Goal: Transaction & Acquisition: Obtain resource

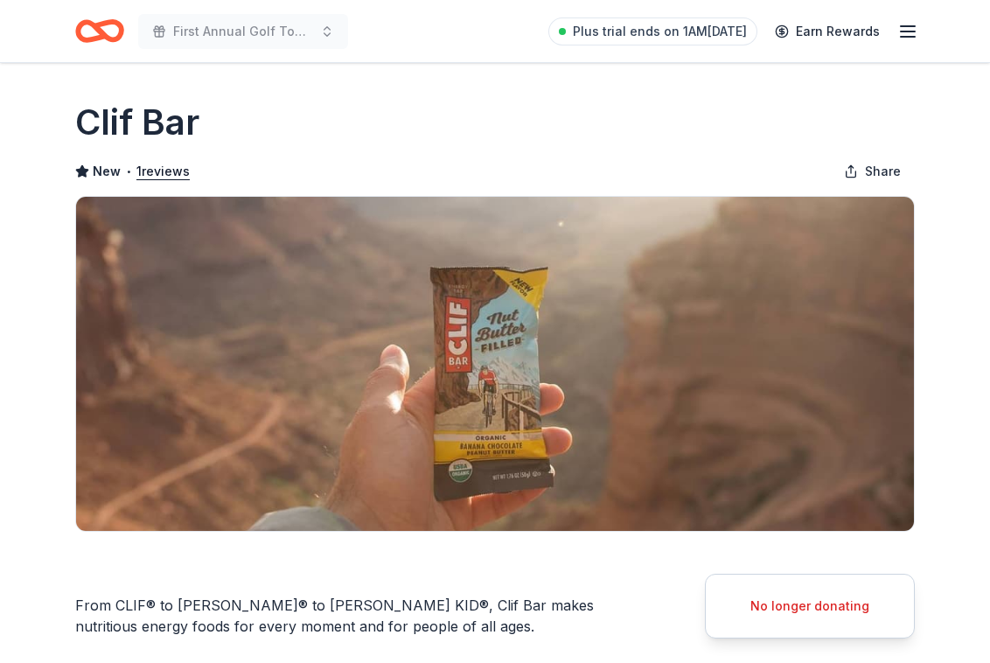
click at [903, 31] on line "button" at bounding box center [908, 31] width 14 height 0
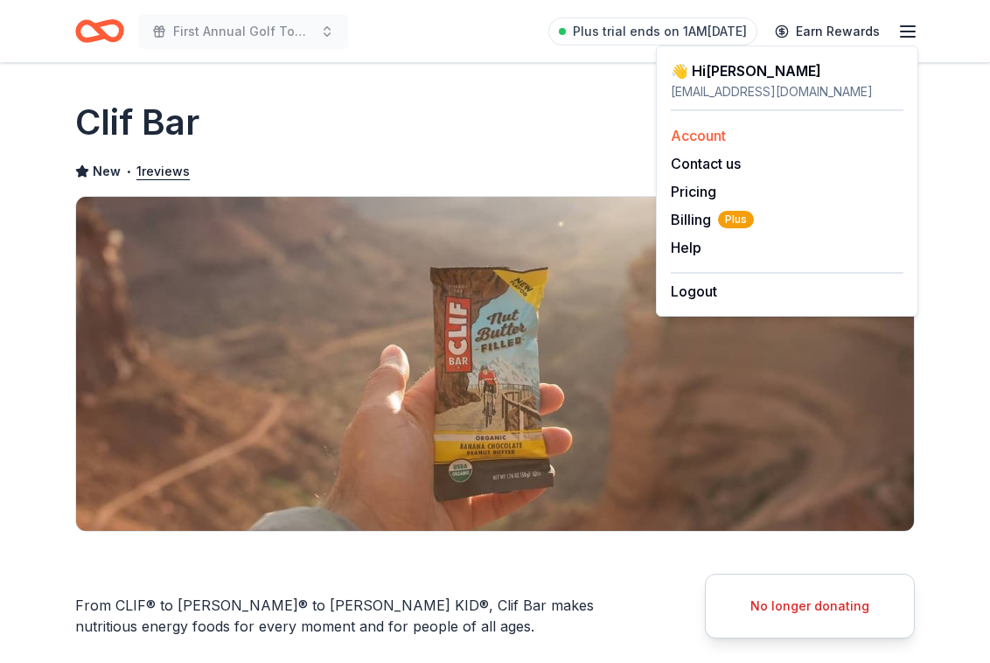
click at [703, 130] on link "Account" at bounding box center [698, 135] width 55 height 17
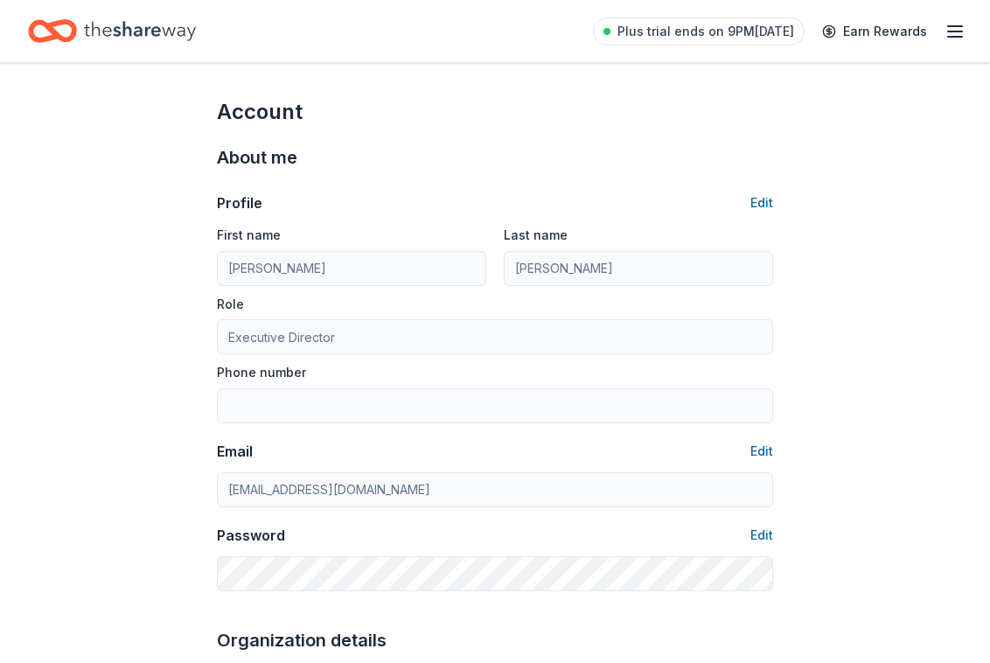
click at [340, 38] on div "Plus trial ends on 9PM, 8/27 Earn Rewards" at bounding box center [495, 30] width 934 height 41
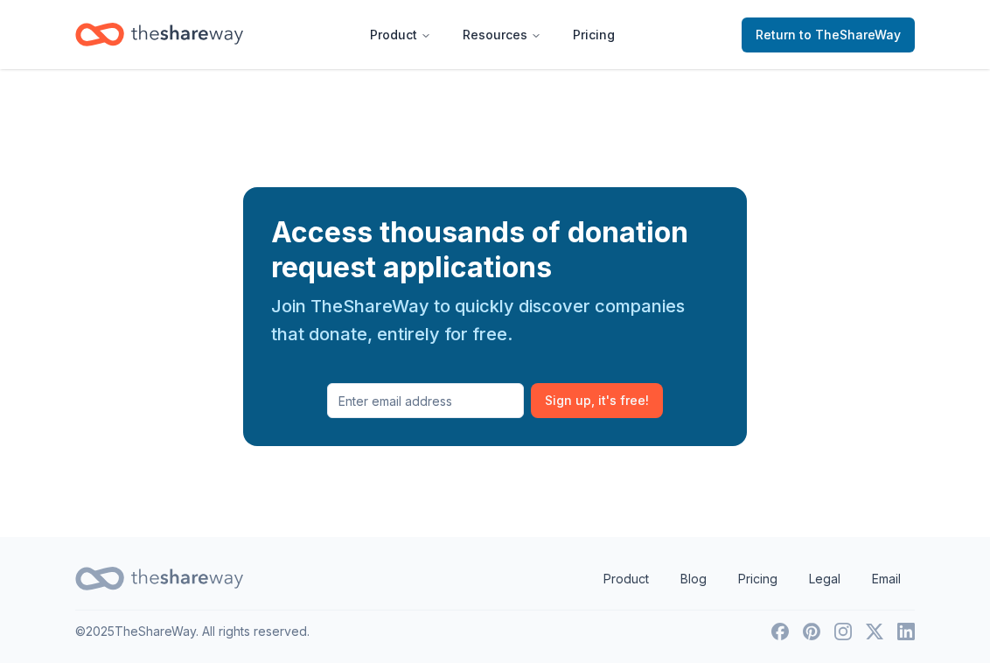
scroll to position [1874, 0]
click at [813, 35] on span "to TheShareWay" at bounding box center [849, 34] width 101 height 15
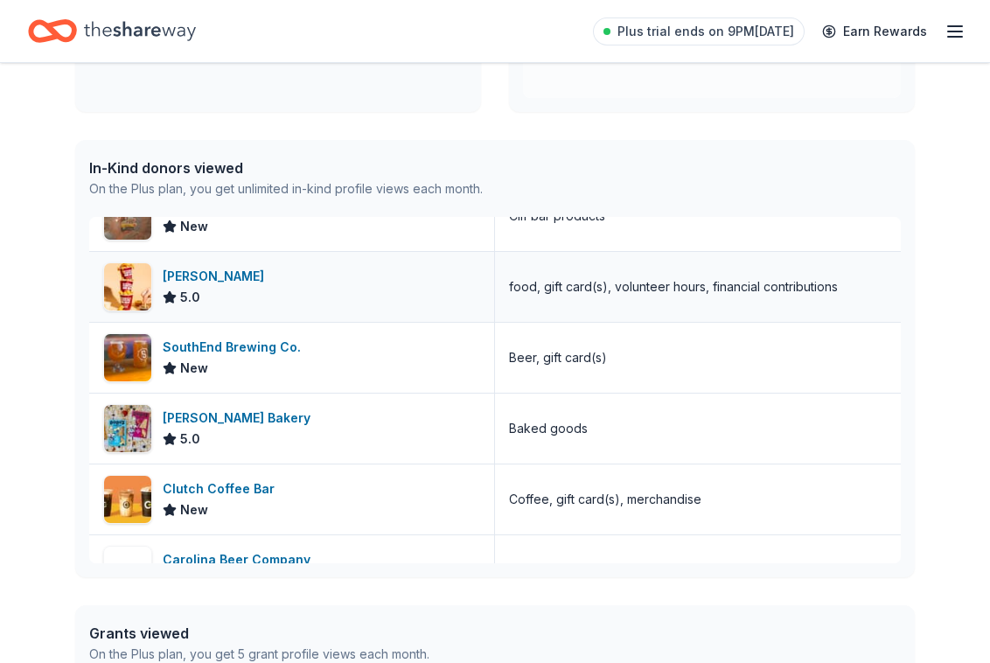
scroll to position [42, 0]
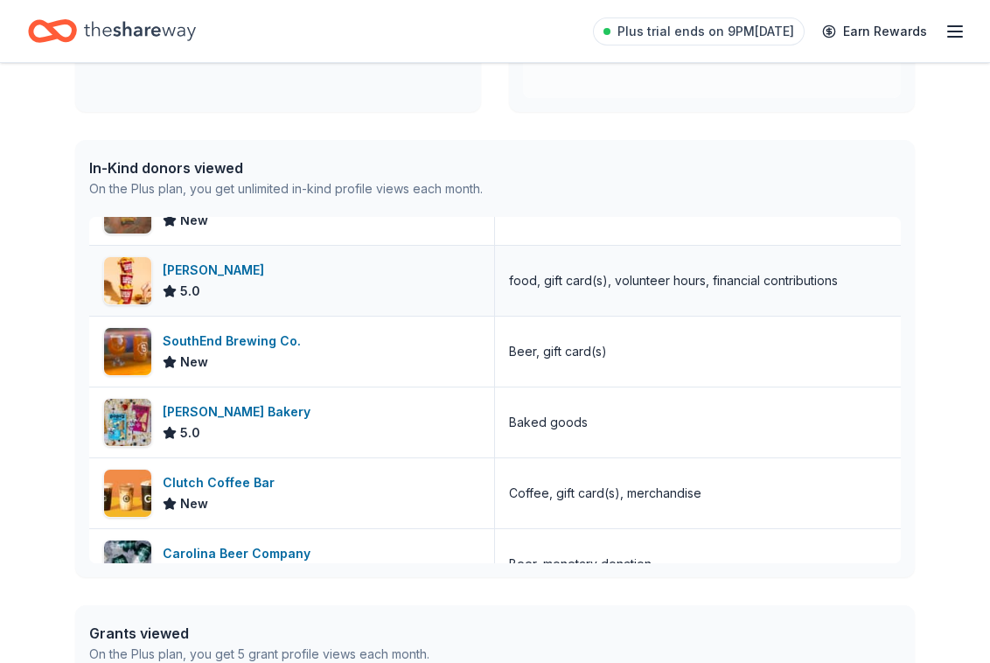
click at [551, 285] on div "food, gift card(s), volunteer hours, financial contributions" at bounding box center [673, 280] width 329 height 21
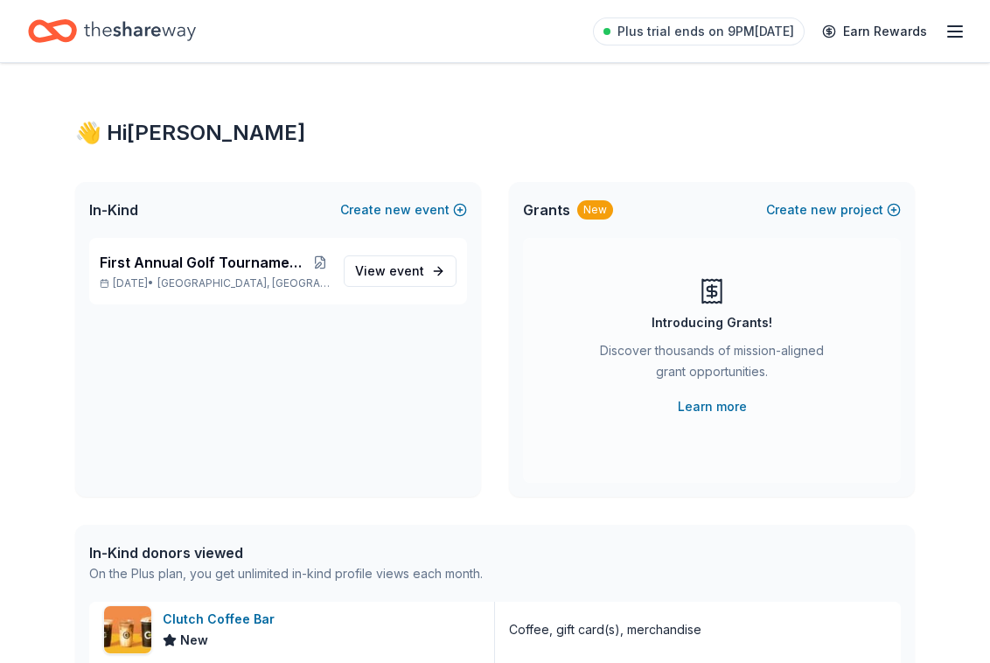
scroll to position [0, 0]
click at [947, 29] on icon "button" at bounding box center [955, 31] width 21 height 21
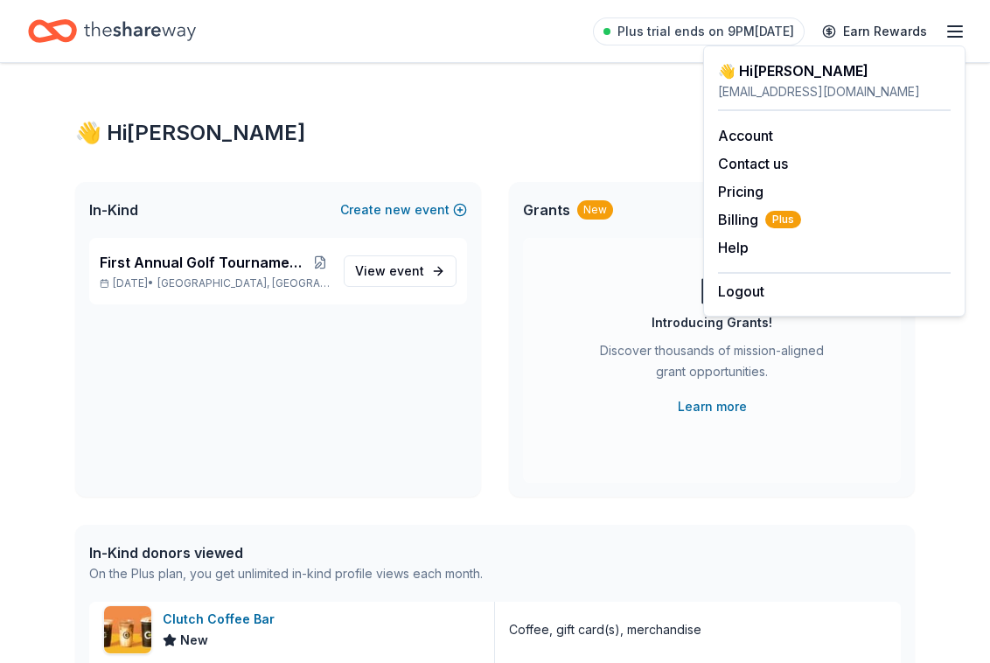
click at [477, 134] on div "👋 Hi Anne" at bounding box center [495, 133] width 840 height 28
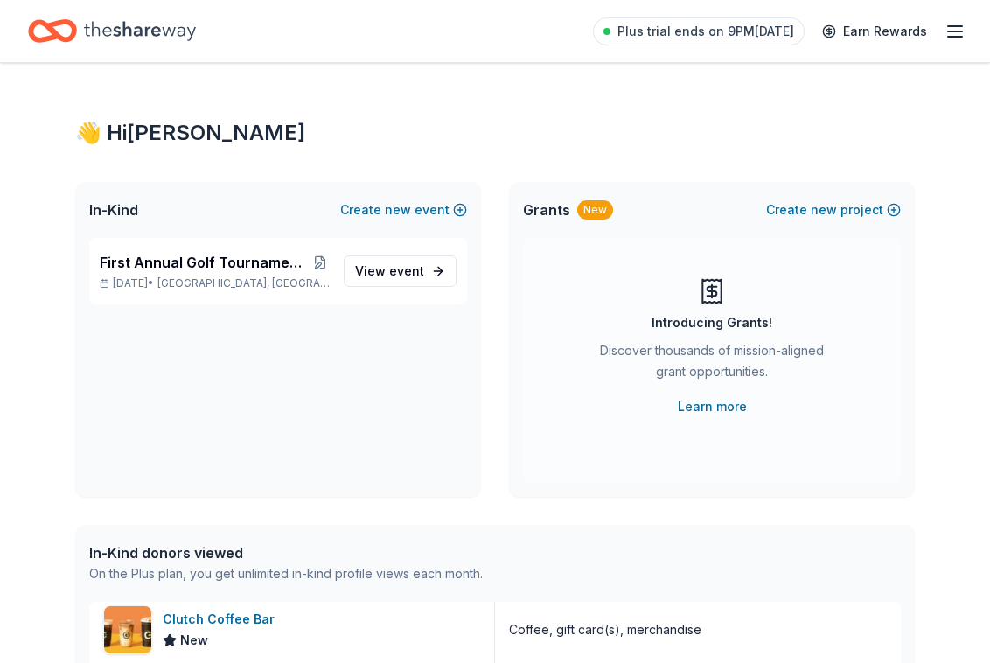
click at [110, 211] on span "In-Kind" at bounding box center [113, 209] width 49 height 21
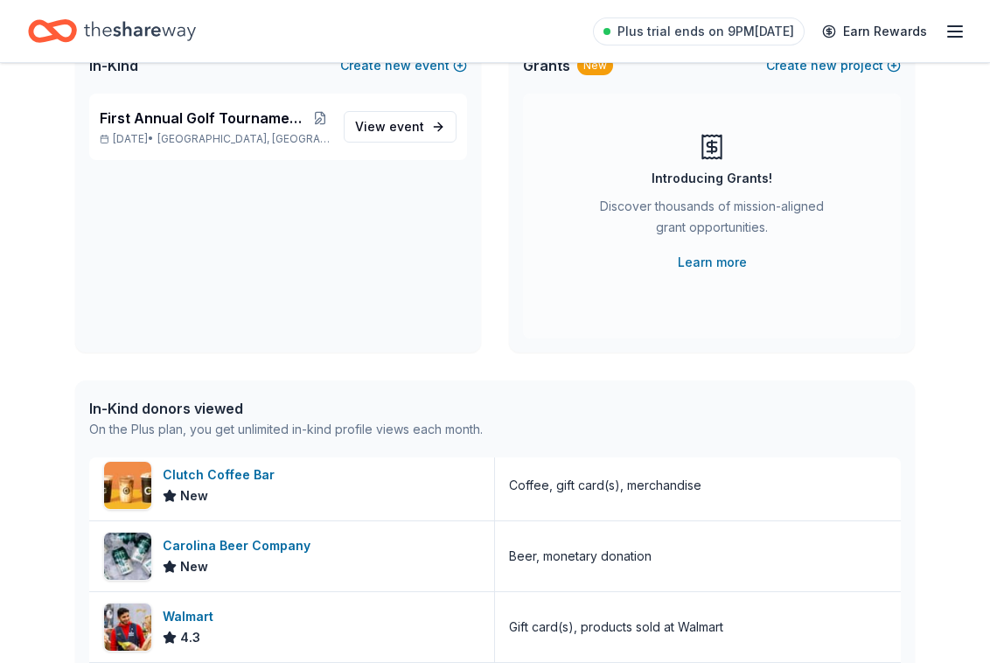
scroll to position [151, 0]
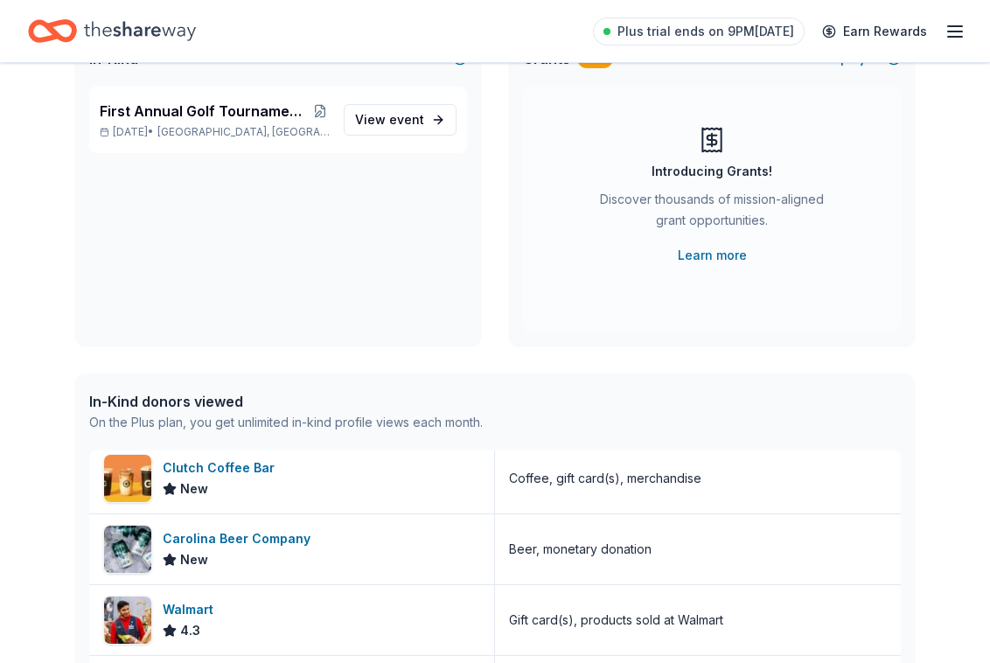
click at [282, 422] on div "On the Plus plan, you get unlimited in-kind profile views each month." at bounding box center [286, 422] width 394 height 21
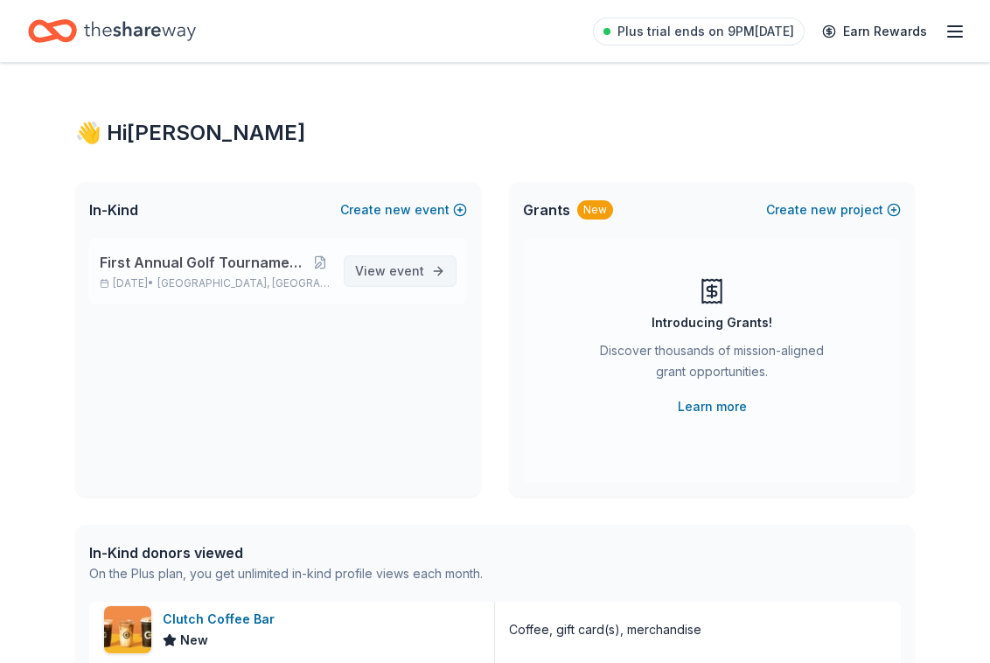
scroll to position [0, 0]
click at [952, 30] on icon "button" at bounding box center [955, 31] width 21 height 21
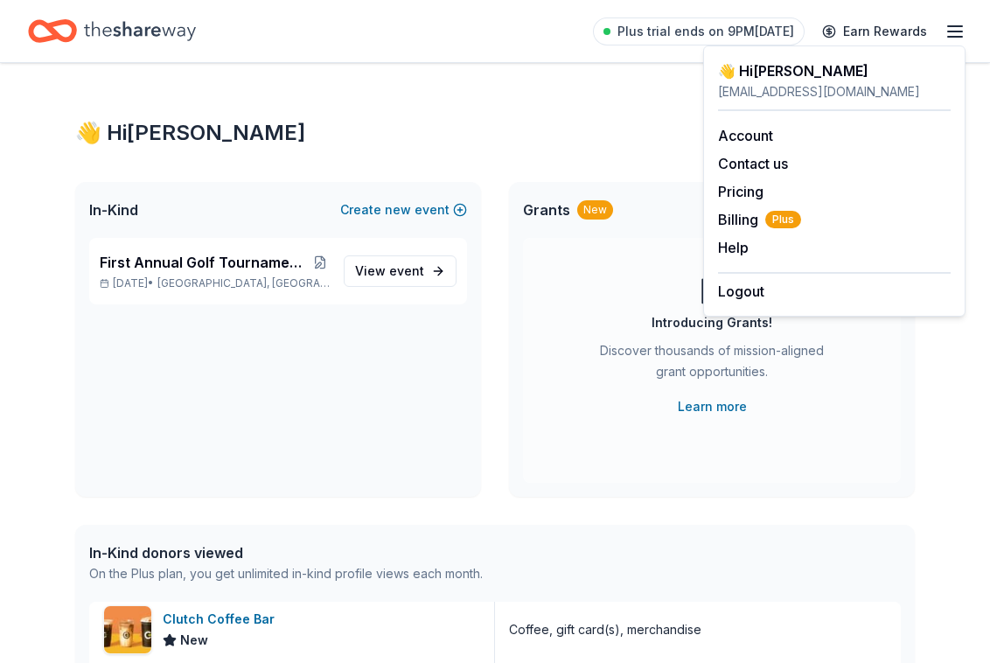
click at [591, 97] on div "👋 Hi Anne In-Kind Create new event First Annual Golf Tournament and Evening Cel…" at bounding box center [495, 673] width 896 height 1221
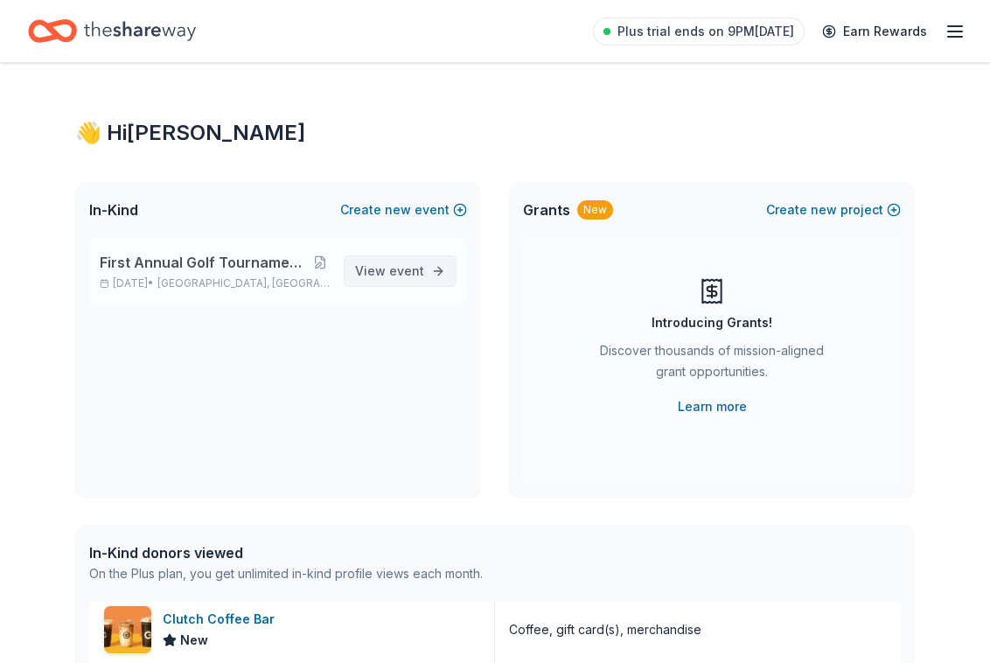
click at [384, 273] on span "View event" at bounding box center [389, 271] width 69 height 21
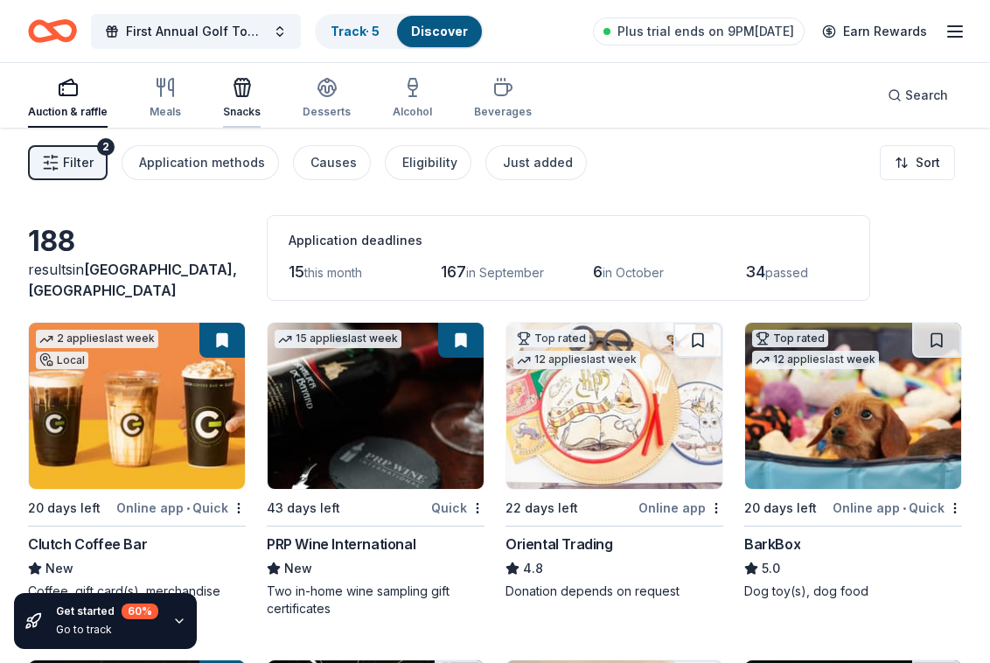
click at [243, 90] on icon "button" at bounding box center [242, 87] width 21 height 21
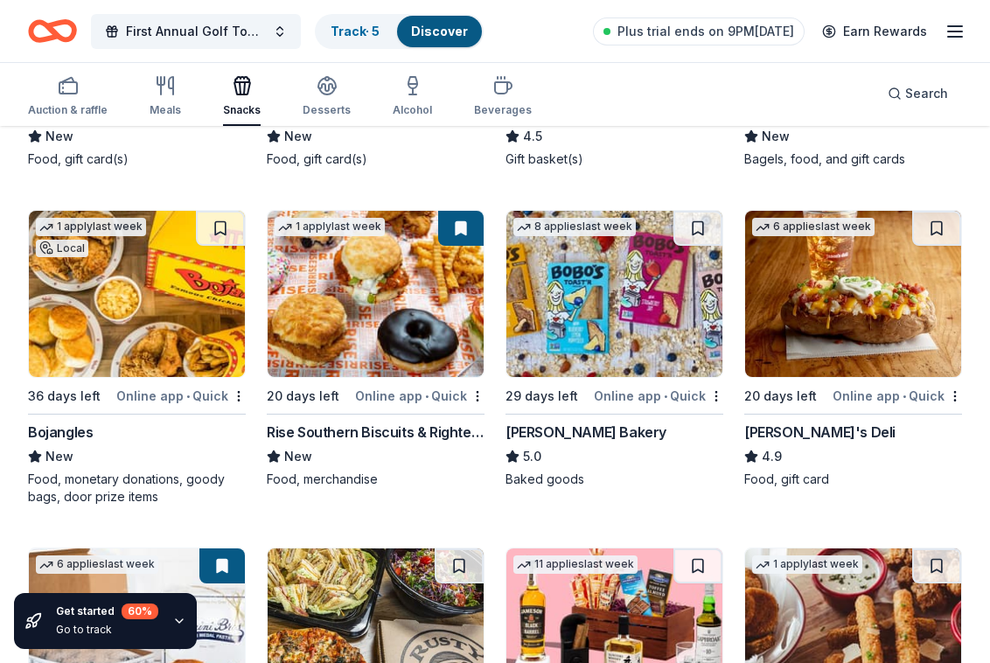
scroll to position [770, 0]
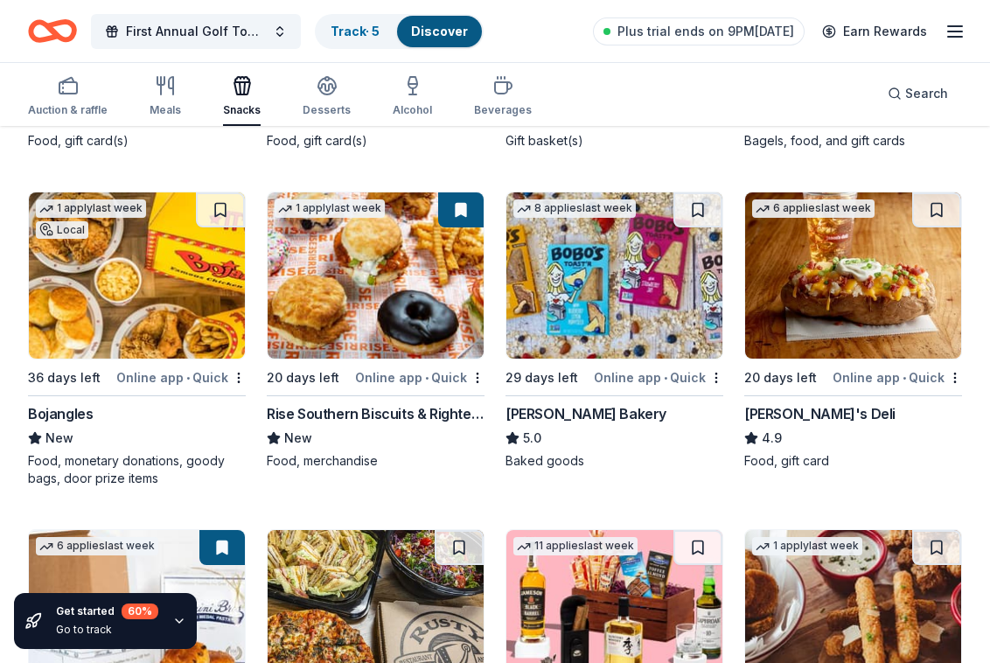
click at [68, 415] on div "Bojangles" at bounding box center [60, 413] width 65 height 21
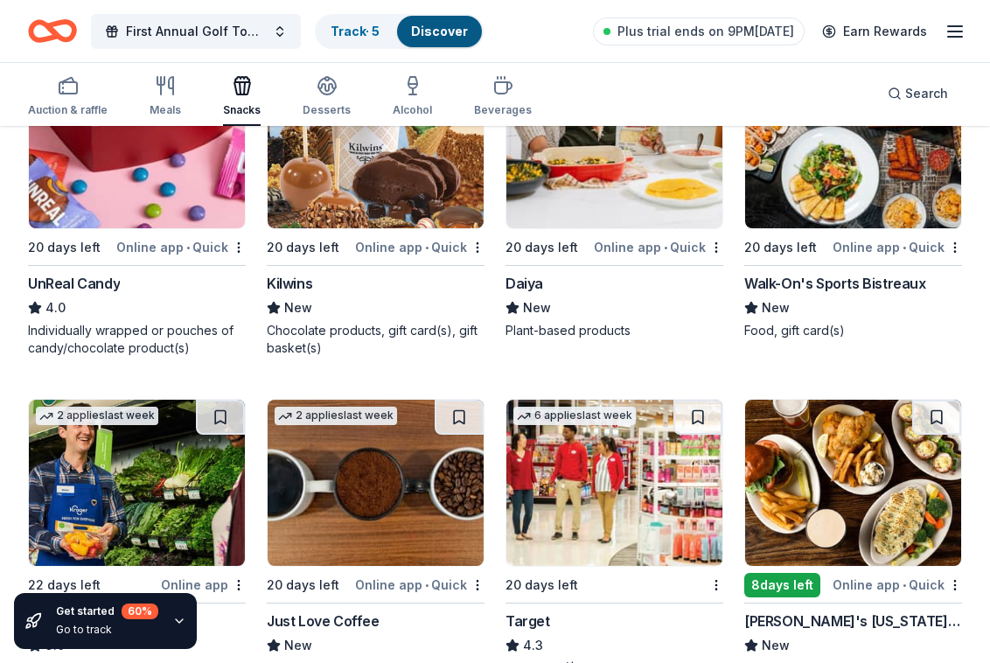
scroll to position [1559, 0]
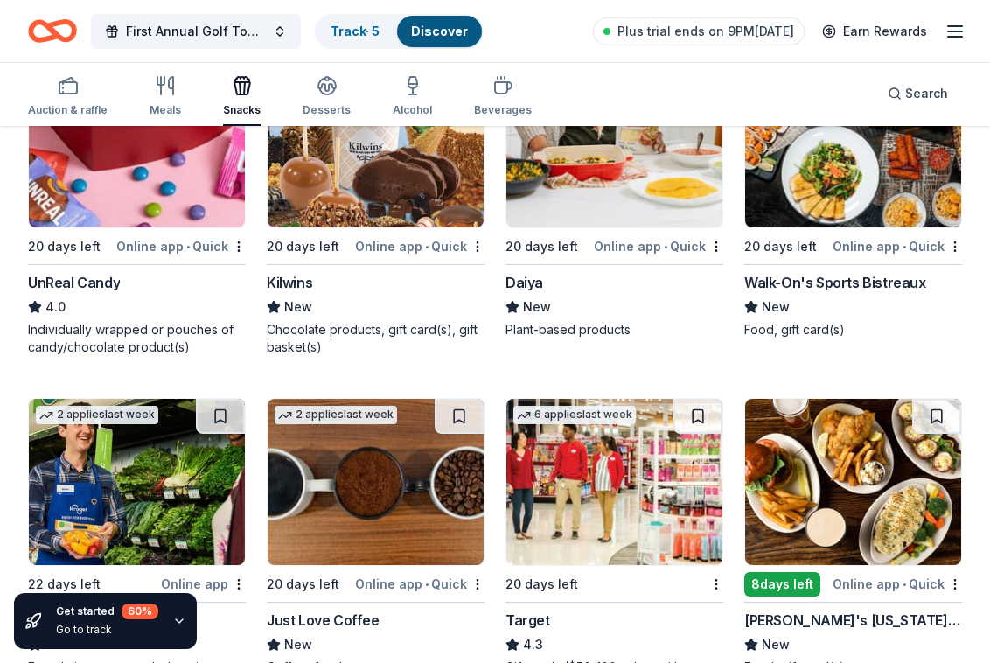
click at [290, 282] on div "Kilwins" at bounding box center [289, 282] width 45 height 21
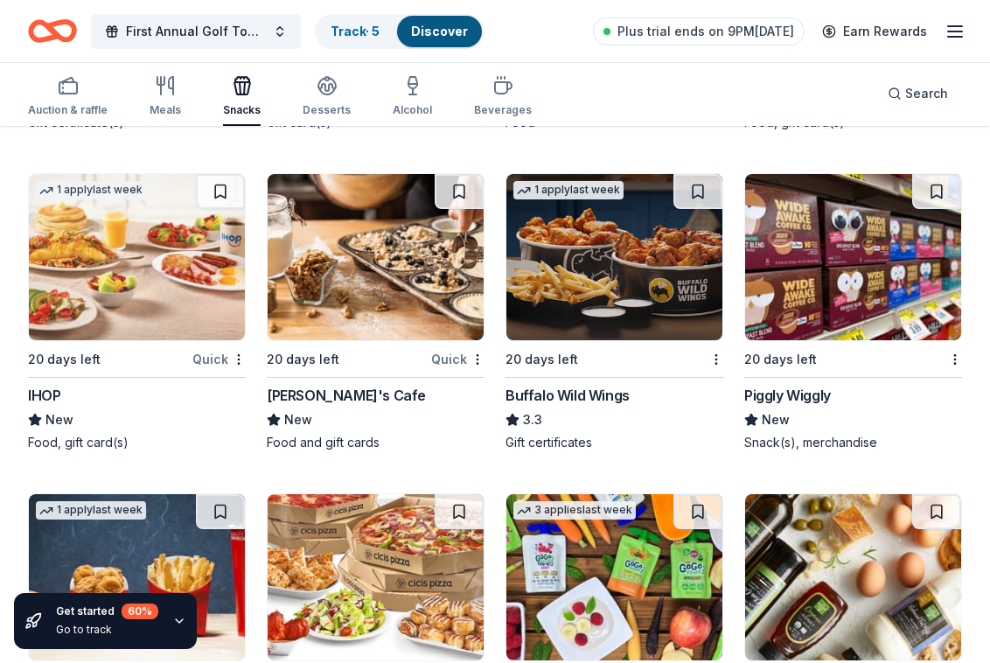
scroll to position [2758, 0]
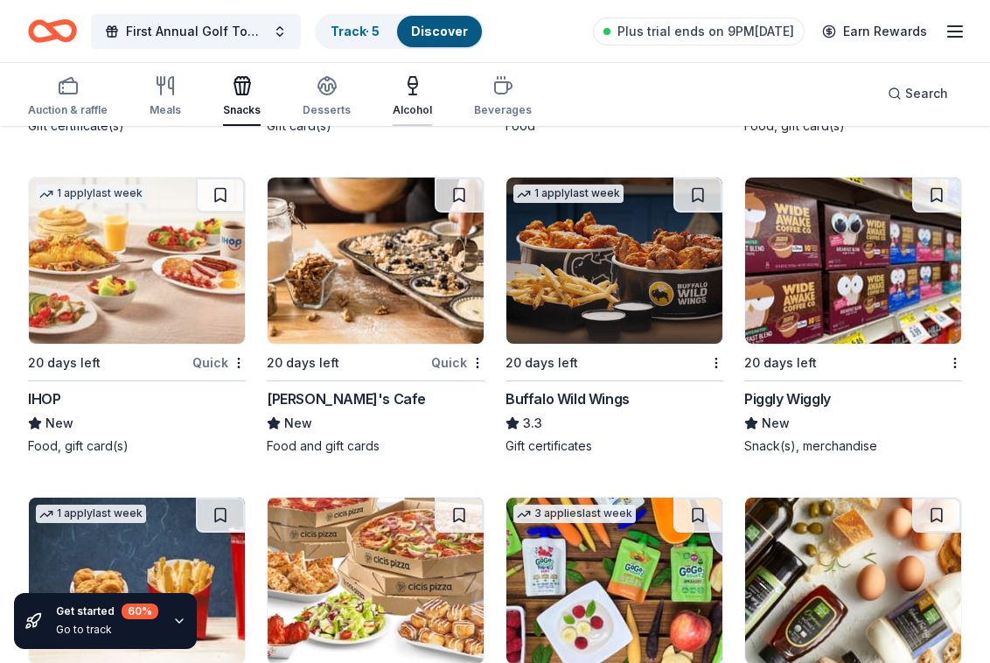
click at [413, 96] on div "Alcohol" at bounding box center [412, 96] width 39 height 42
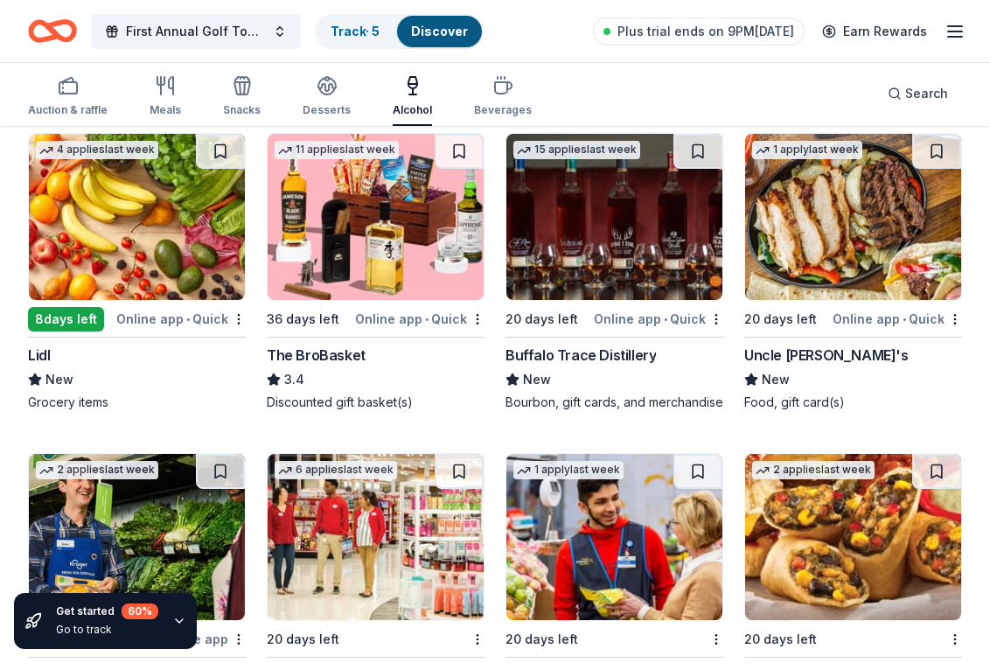
scroll to position [465, 0]
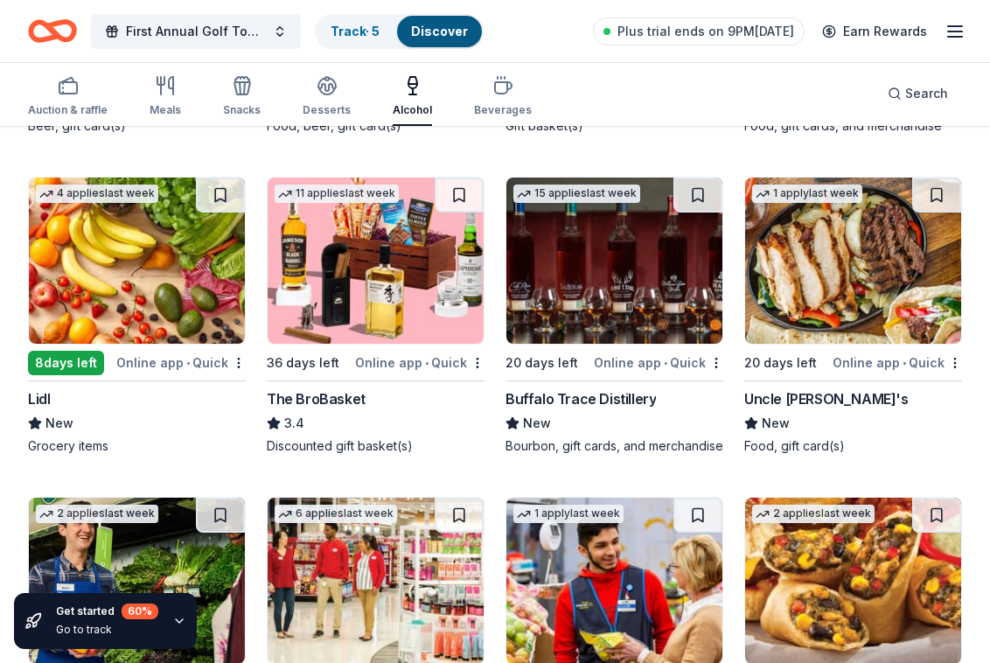
click at [605, 391] on div "Buffalo Trace Distillery" at bounding box center [580, 398] width 150 height 21
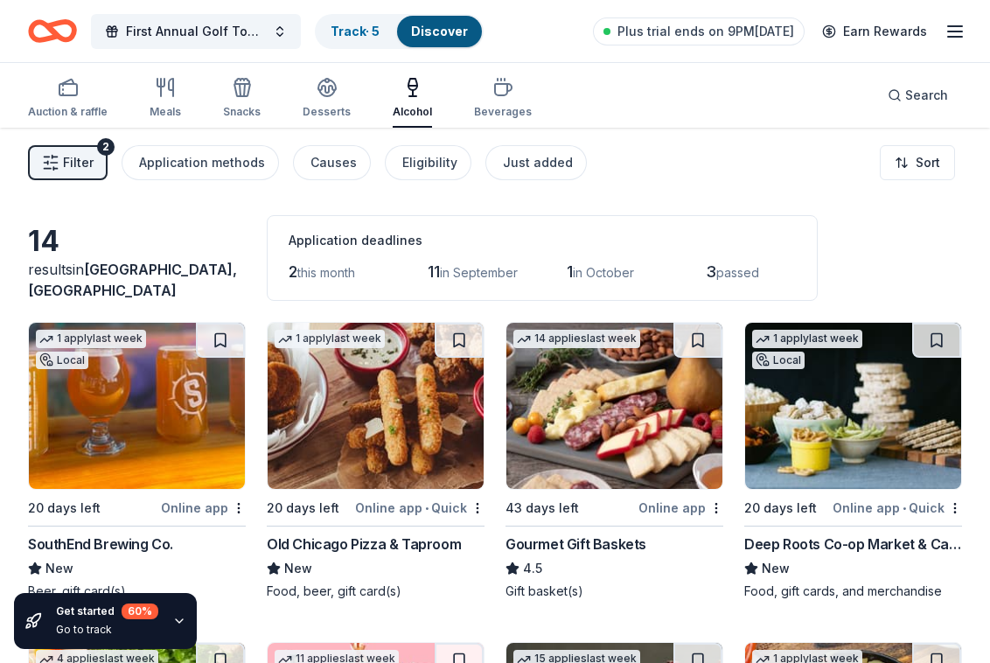
scroll to position [0, 0]
click at [317, 91] on icon "button" at bounding box center [327, 87] width 21 height 21
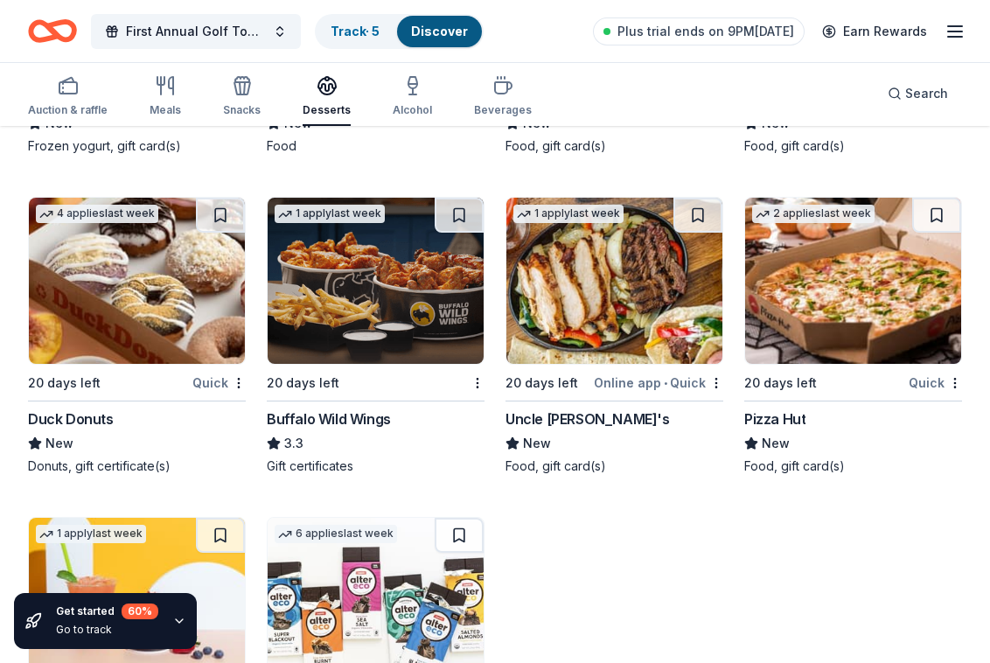
scroll to position [2102, 0]
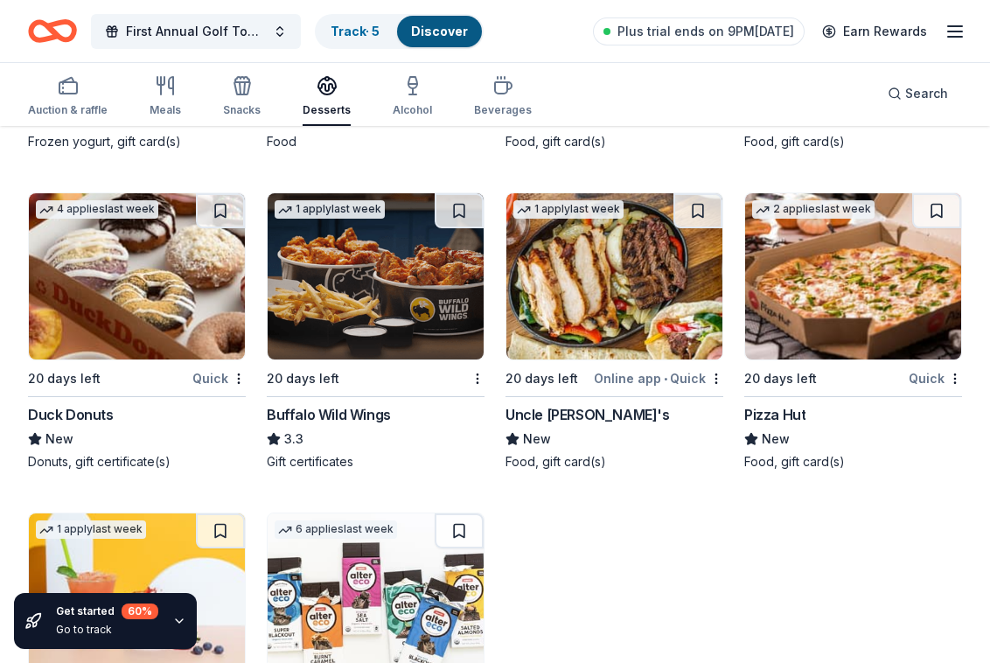
click at [73, 418] on div "Duck Donuts" at bounding box center [71, 414] width 86 height 21
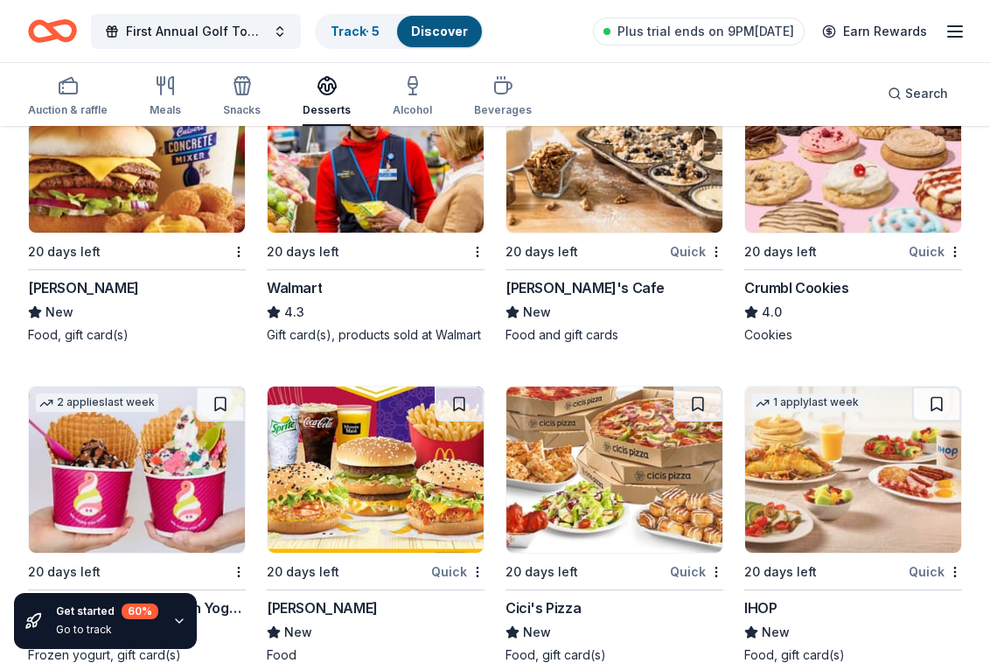
scroll to position [1586, 0]
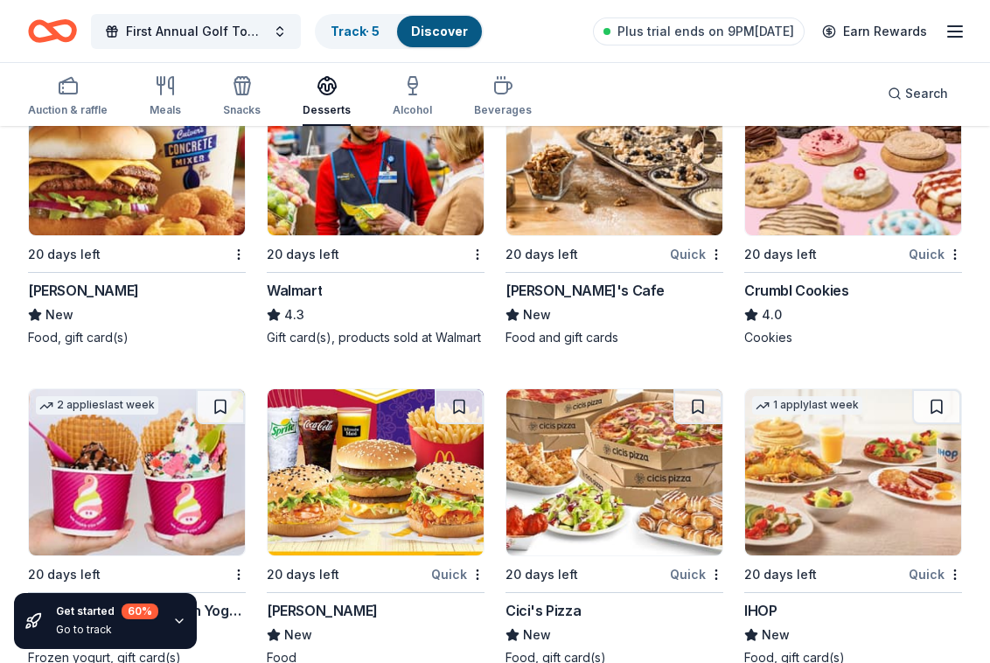
click at [798, 294] on div "Crumbl Cookies" at bounding box center [796, 290] width 104 height 21
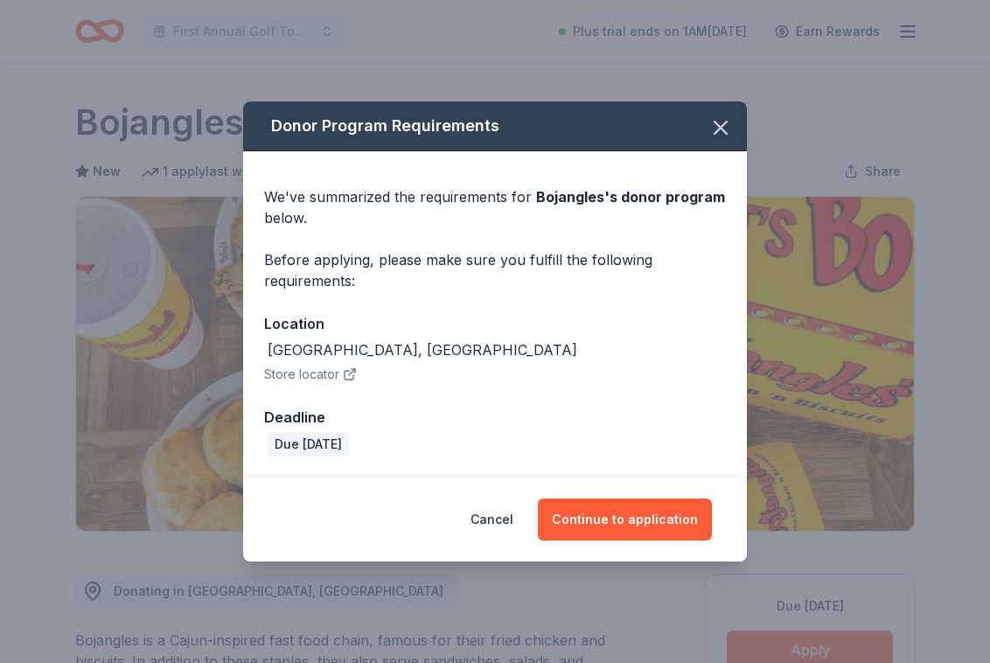
scroll to position [211, 0]
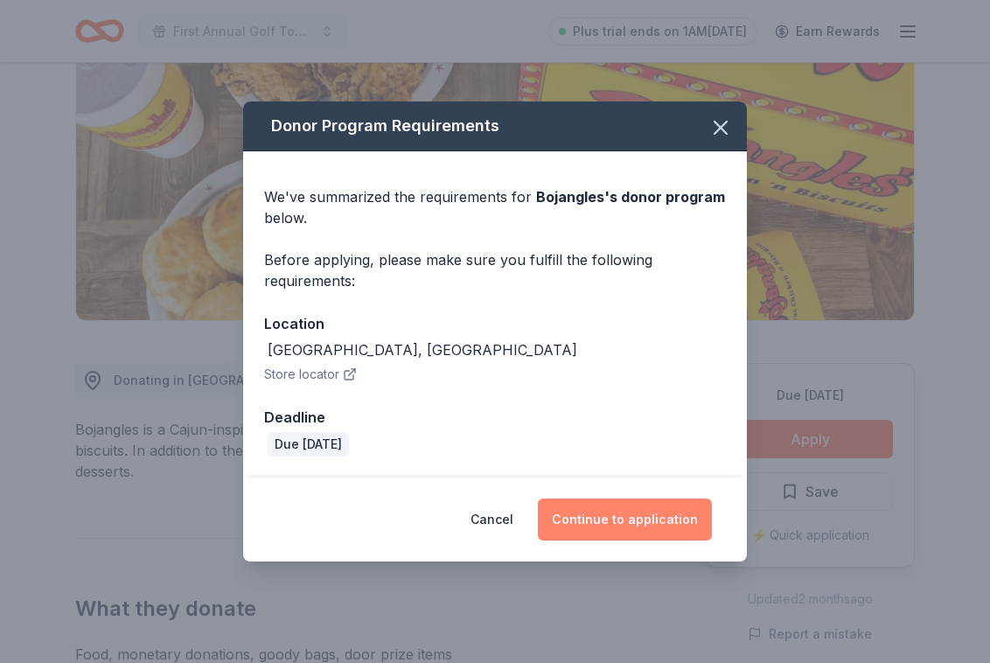
click at [629, 517] on button "Continue to application" at bounding box center [625, 519] width 174 height 42
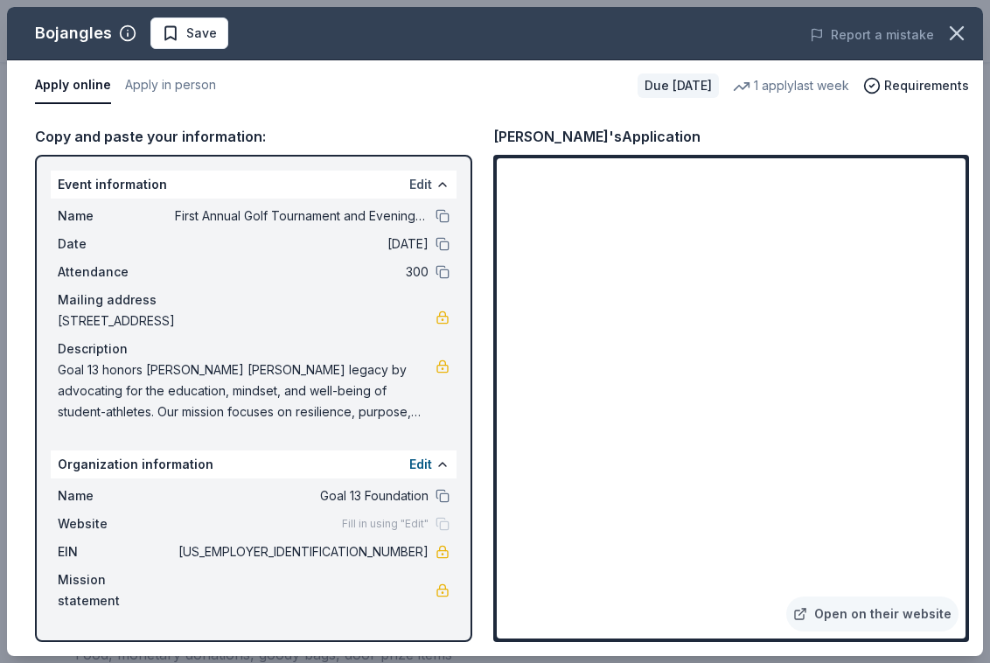
click at [419, 185] on button "Edit" at bounding box center [420, 184] width 23 height 21
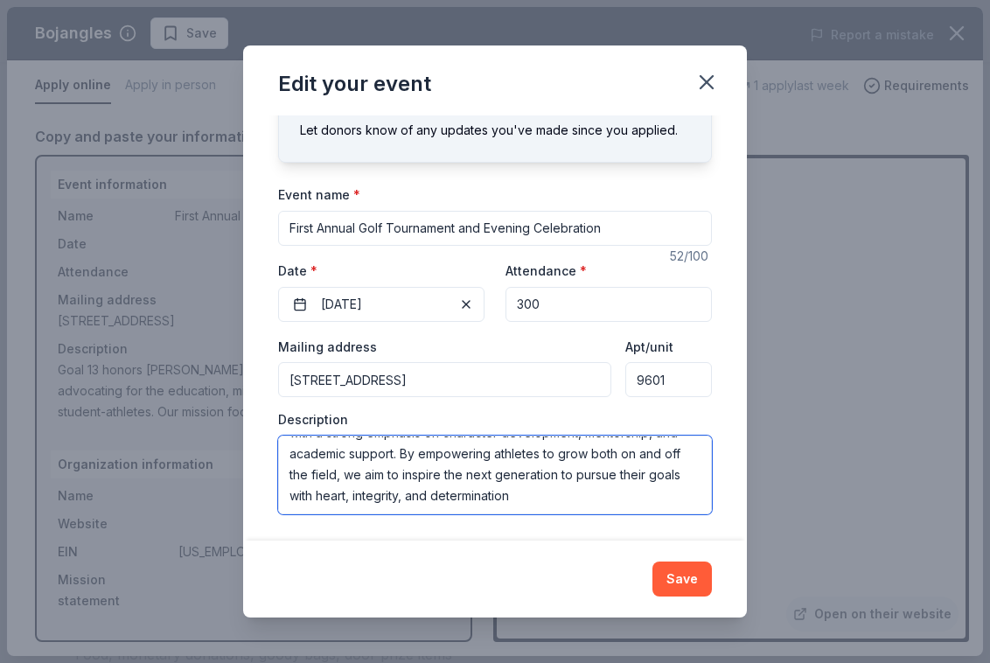
scroll to position [84, 0]
drag, startPoint x: 292, startPoint y: 451, endPoint x: 683, endPoint y: 506, distance: 394.8
click at [683, 506] on textarea "Goal 13 honors Holden Trent's legacy by advocating for the education, mindset, …" at bounding box center [495, 475] width 434 height 79
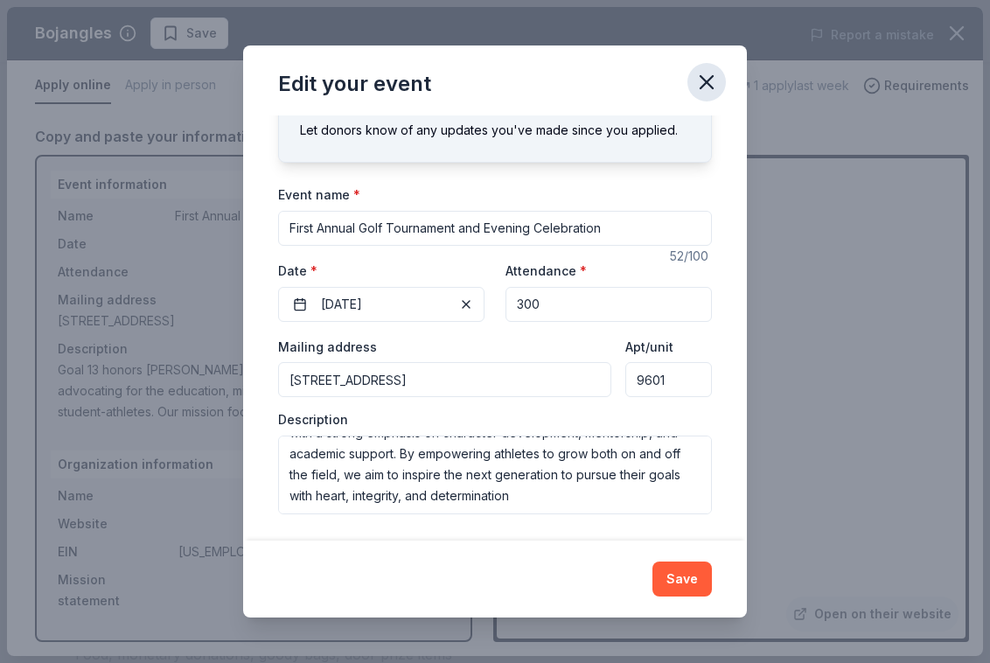
click at [697, 82] on icon "button" at bounding box center [706, 82] width 24 height 24
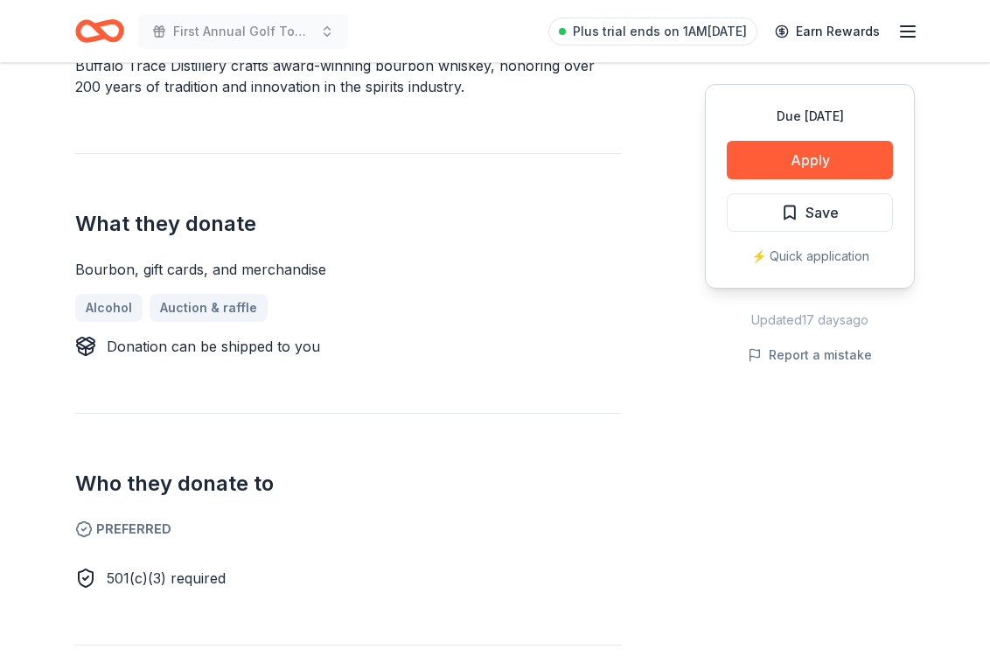
scroll to position [539, 0]
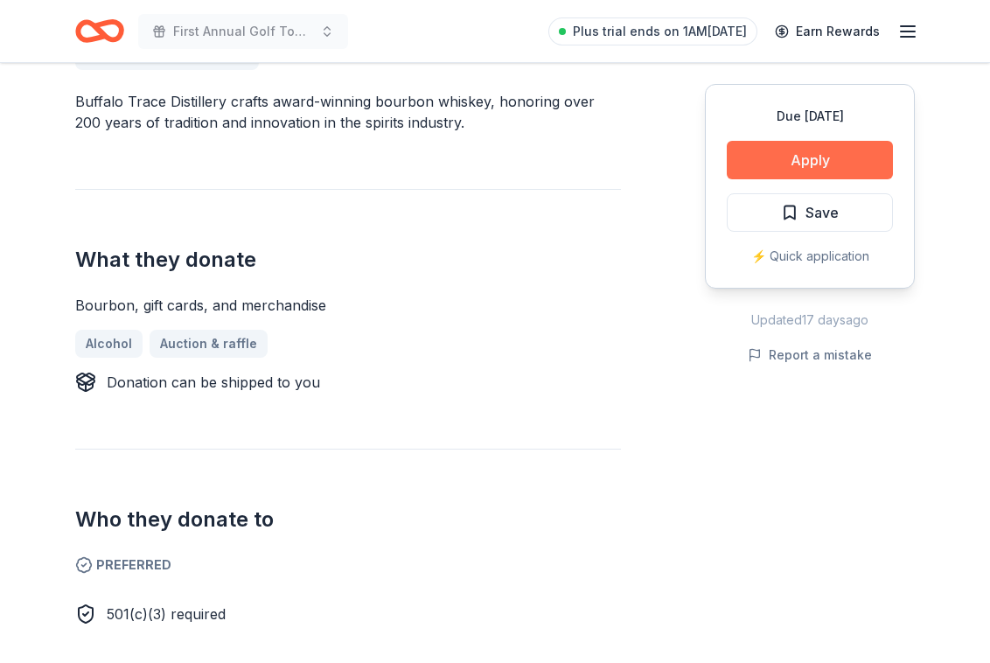
click at [804, 164] on button "Apply" at bounding box center [810, 160] width 166 height 38
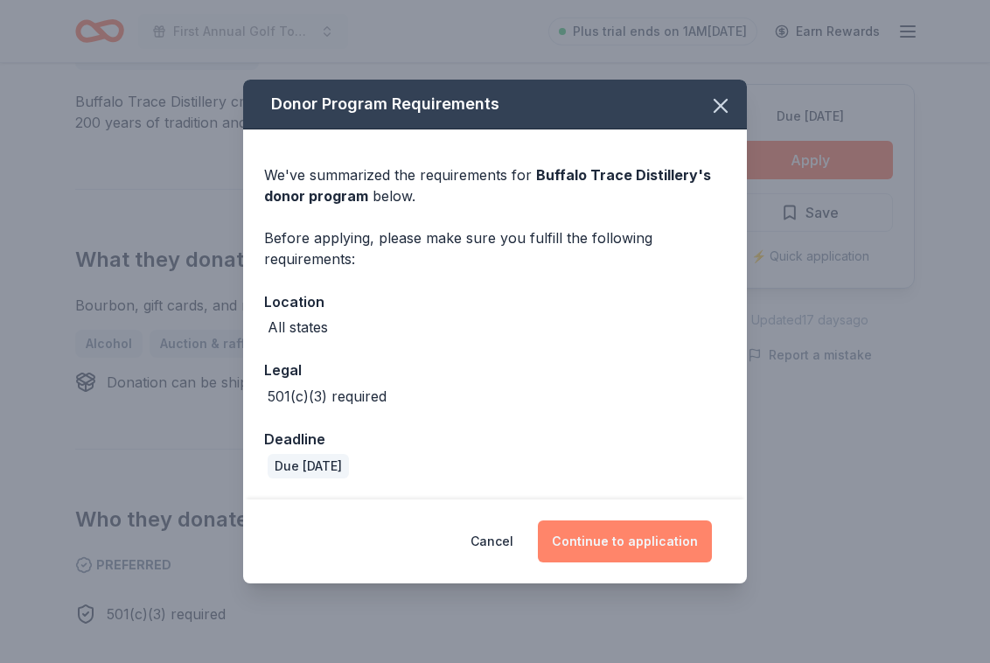
click at [628, 538] on button "Continue to application" at bounding box center [625, 541] width 174 height 42
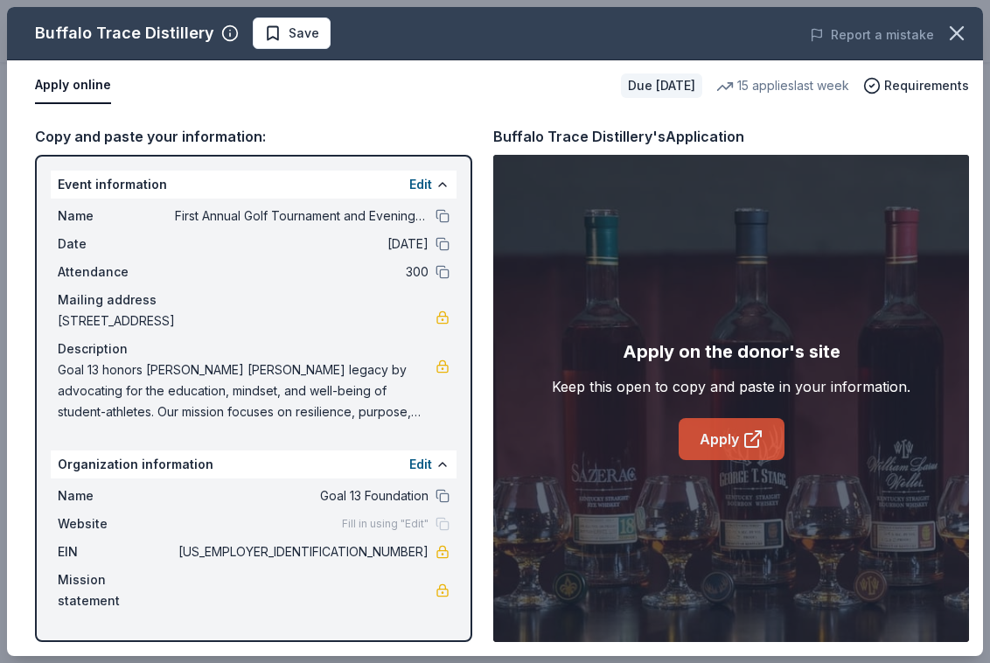
click at [718, 456] on link "Apply" at bounding box center [732, 439] width 106 height 42
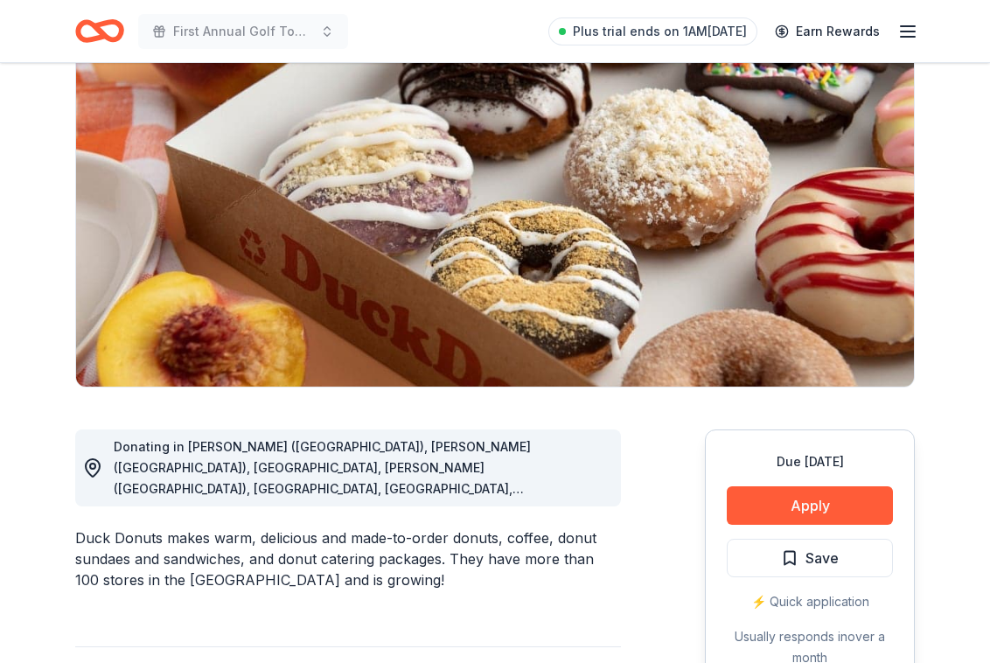
scroll to position [144, 0]
click at [803, 505] on button "Apply" at bounding box center [810, 505] width 166 height 38
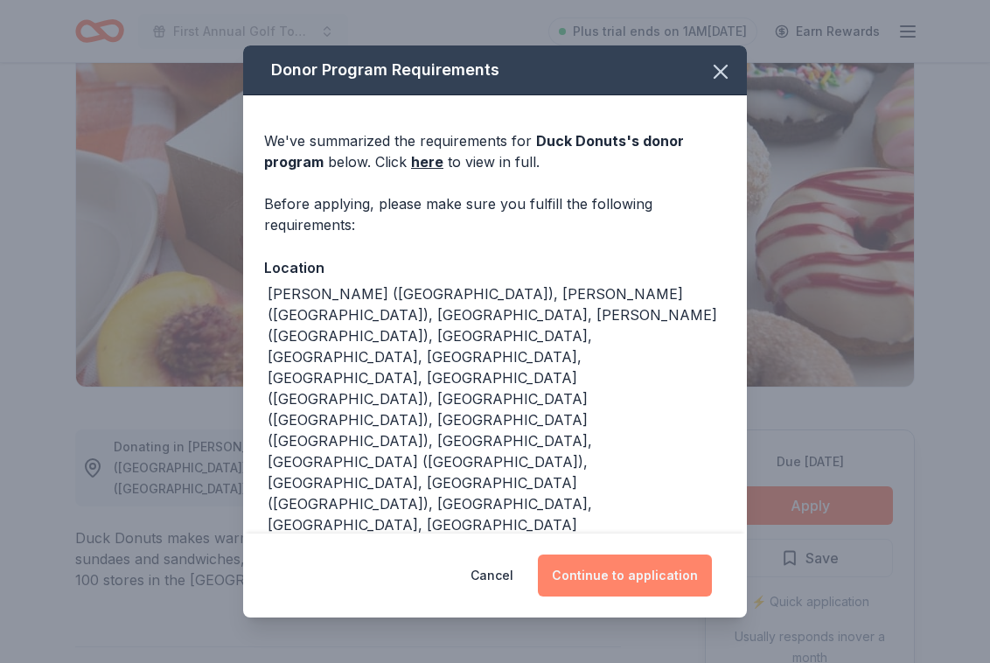
click at [614, 554] on button "Continue to application" at bounding box center [625, 575] width 174 height 42
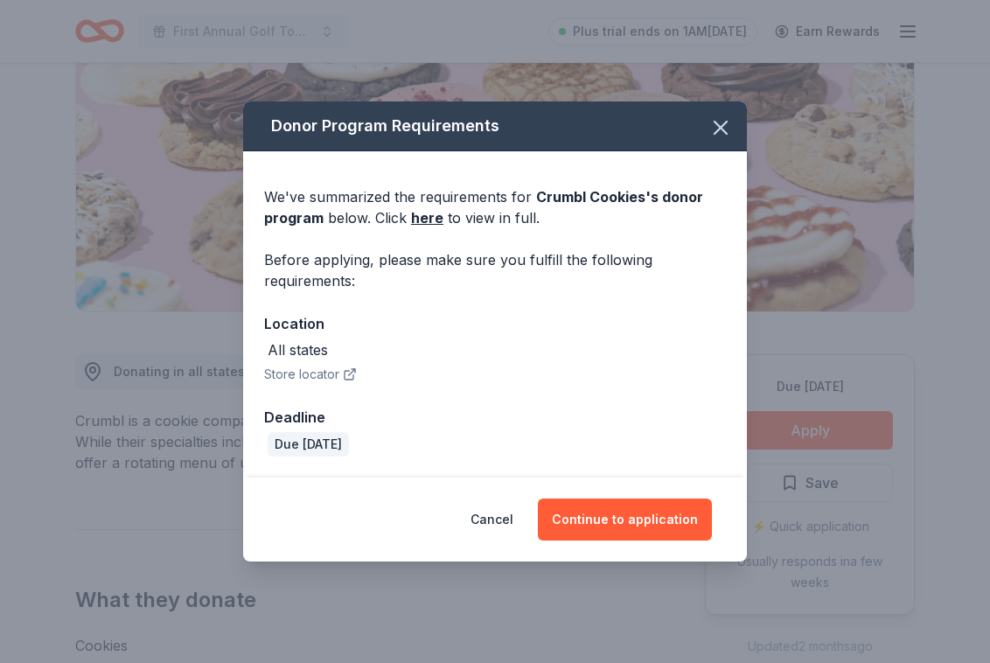
scroll to position [220, 0]
click at [430, 219] on link "here" at bounding box center [427, 217] width 32 height 21
